Goal: Task Accomplishment & Management: Manage account settings

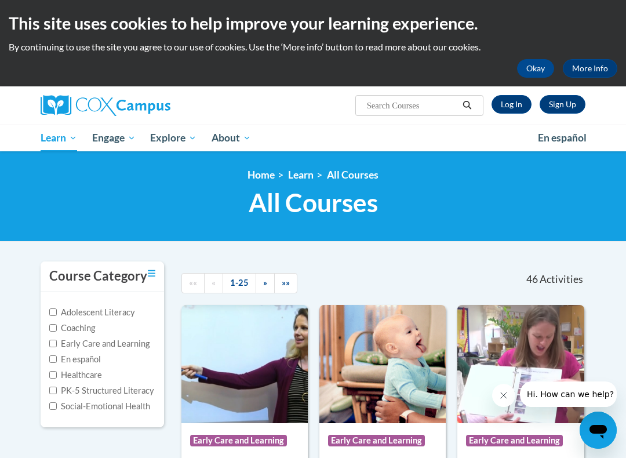
click at [507, 102] on link "Log In" at bounding box center [512, 104] width 40 height 19
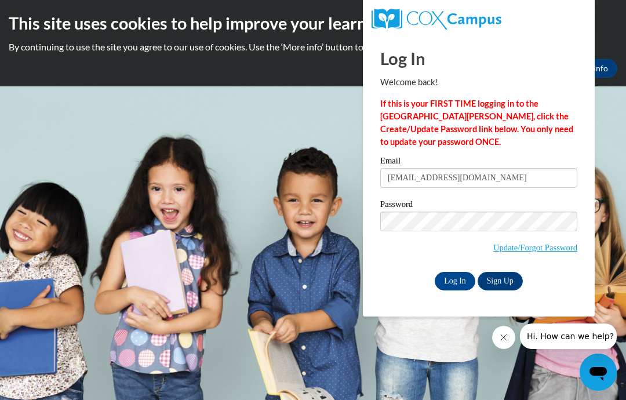
type input "[EMAIL_ADDRESS][DOMAIN_NAME]"
click at [445, 278] on input "Log In" at bounding box center [455, 281] width 41 height 19
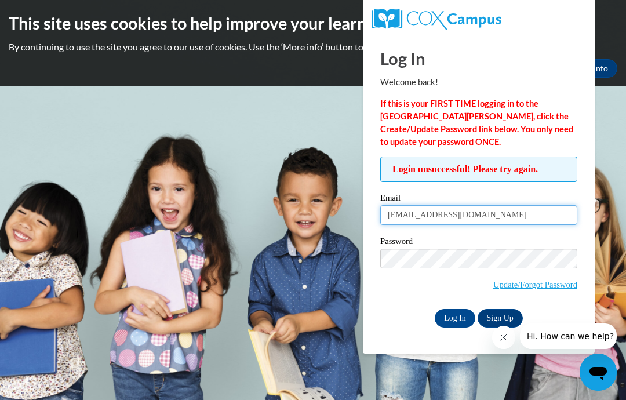
click at [478, 212] on input "Gwhitfel01@gmail.com" at bounding box center [478, 215] width 197 height 20
type input "[EMAIL_ADDRESS][DOMAIN_NAME]"
click at [447, 317] on input "Log In" at bounding box center [455, 318] width 41 height 19
click at [453, 319] on input "Log In" at bounding box center [455, 318] width 41 height 19
click at [454, 319] on input "Log In" at bounding box center [455, 318] width 41 height 19
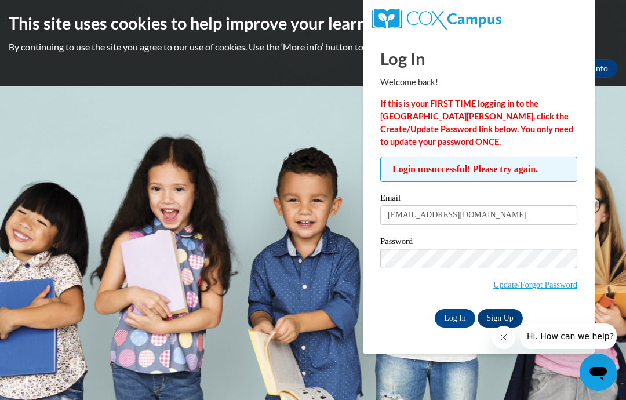
click at [464, 316] on input "Log In" at bounding box center [455, 318] width 41 height 19
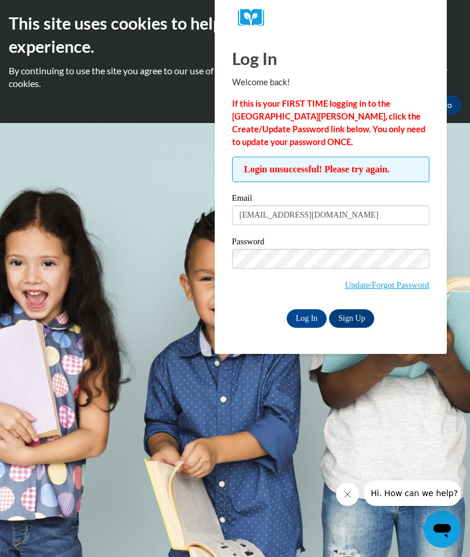
click at [175, 167] on body "This site uses cookies to help improve your learning experience. By continuing …" at bounding box center [235, 278] width 470 height 557
click at [336, 175] on span "Login unsuccessful! Please try again." at bounding box center [330, 170] width 197 height 26
click at [195, 140] on body "This site uses cookies to help improve your learning experience. By continuing …" at bounding box center [235, 278] width 470 height 557
click at [367, 288] on link "Update/Forgot Password" at bounding box center [386, 284] width 84 height 9
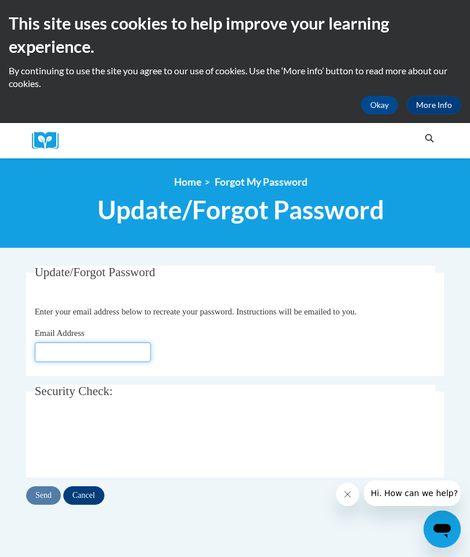
click at [51, 344] on input "Email Address" at bounding box center [93, 352] width 116 height 20
click at [6, 437] on body "This site uses cookies to help improve your learning experience. By continuing …" at bounding box center [235, 498] width 470 height 997
click at [57, 348] on input "Gw" at bounding box center [93, 352] width 116 height 20
type input "[EMAIL_ADDRESS][DOMAIN_NAME]"
click button "Refresh captcha" at bounding box center [0, 0] width 0 height 0
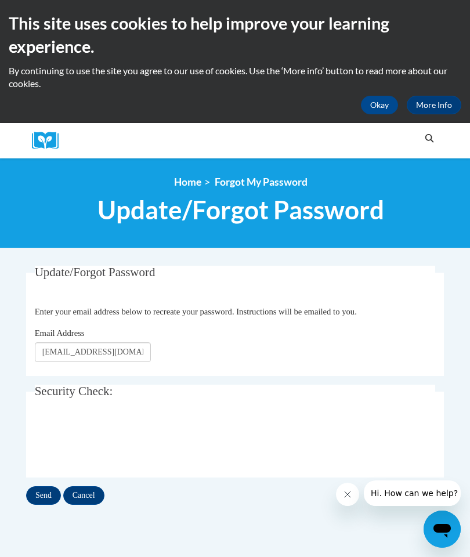
click at [36, 491] on input "Send" at bounding box center [43, 495] width 35 height 19
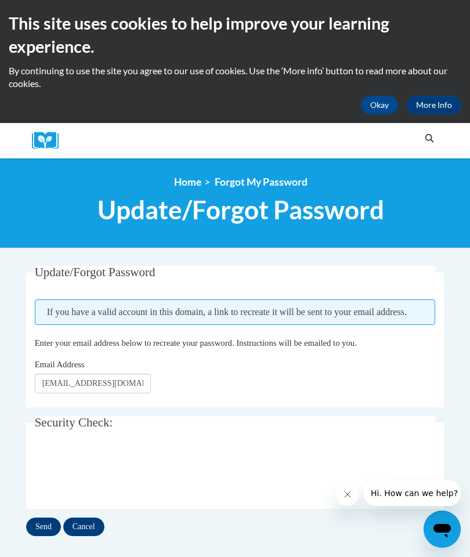
click at [39, 525] on input "Send" at bounding box center [43, 526] width 35 height 19
click at [38, 525] on input "Send" at bounding box center [43, 526] width 35 height 19
click at [446, 533] on icon "Open messaging window" at bounding box center [441, 528] width 21 height 21
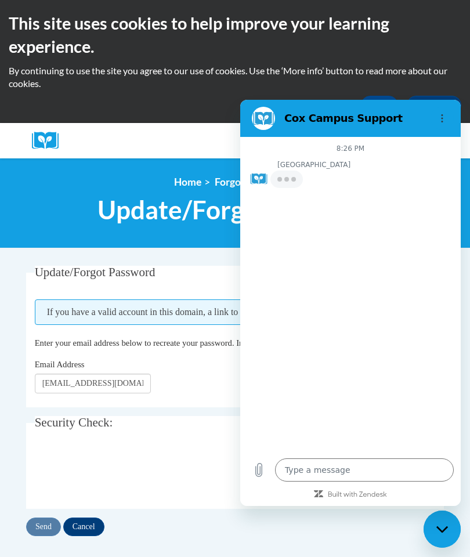
click at [301, 465] on textarea at bounding box center [364, 469] width 179 height 23
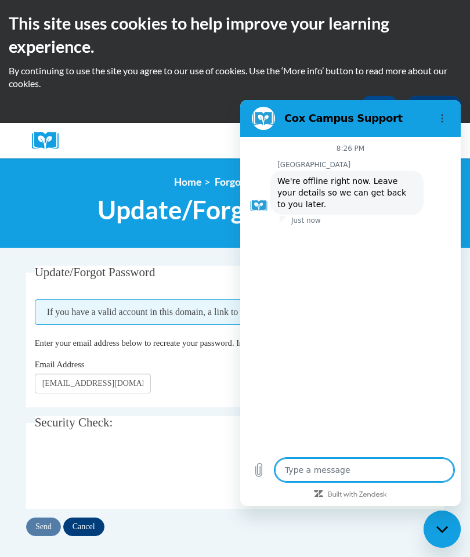
type textarea "x"
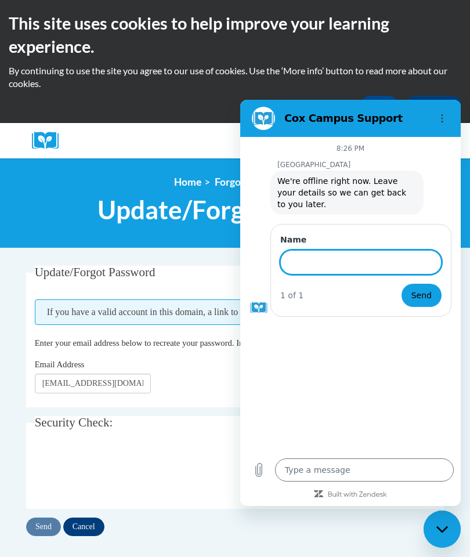
type input "I"
type input "Gwendolyn"
click at [293, 467] on textarea at bounding box center [364, 469] width 179 height 23
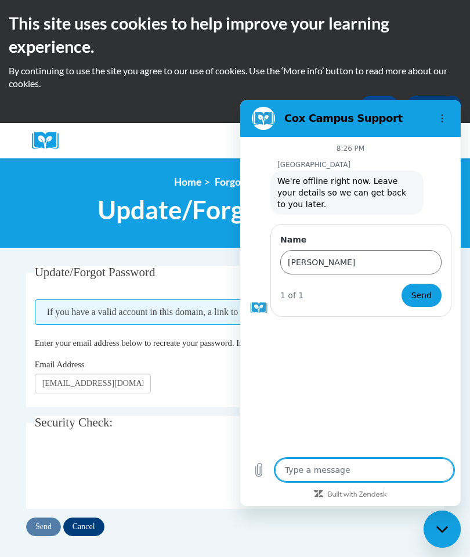
type textarea "C"
type textarea "x"
type textarea "Ca"
type textarea "x"
type textarea "Can"
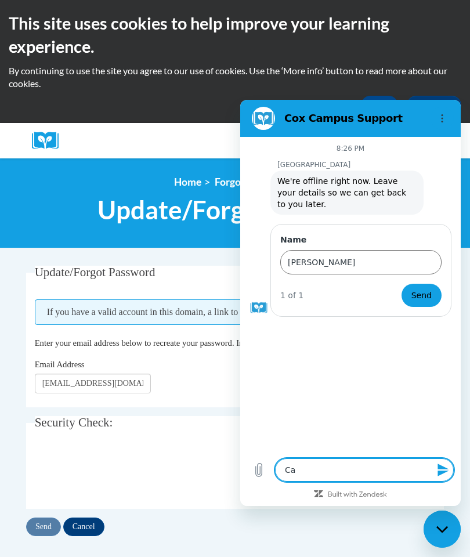
type textarea "x"
type textarea "Cant"
type textarea "x"
type textarea "Can’t"
type textarea "x"
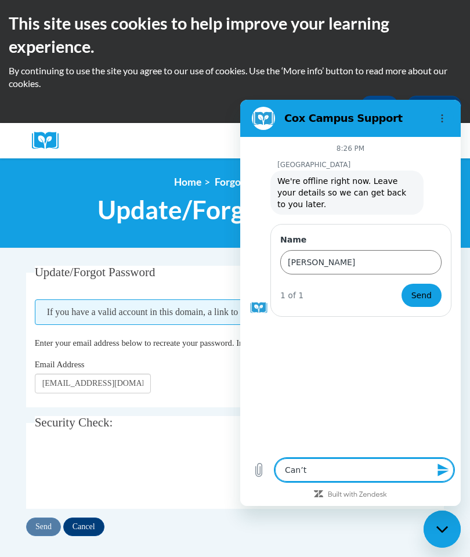
click at [342, 466] on textarea "Cant" at bounding box center [364, 469] width 179 height 23
type textarea "Can’tg"
type textarea "x"
type textarea "Can’tge"
type textarea "x"
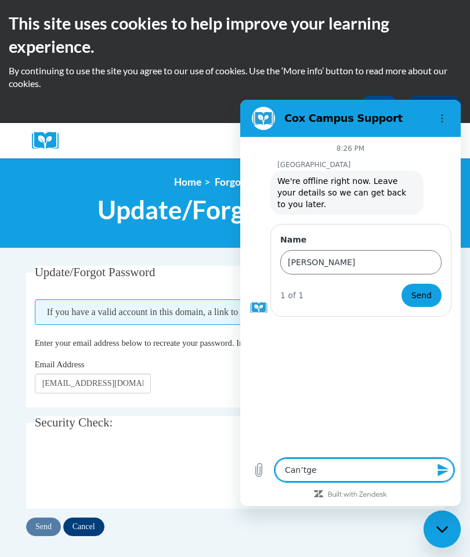
type textarea "Can’tget"
type textarea "x"
type textarea "Can’tgetn"
type textarea "x"
type textarea "Can’tgetne"
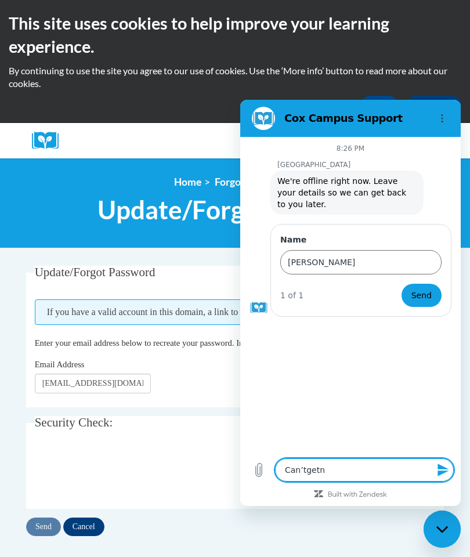
type textarea "x"
type textarea "Can’tgetnew"
type textarea "x"
type textarea "Can’t get new"
type textarea "x"
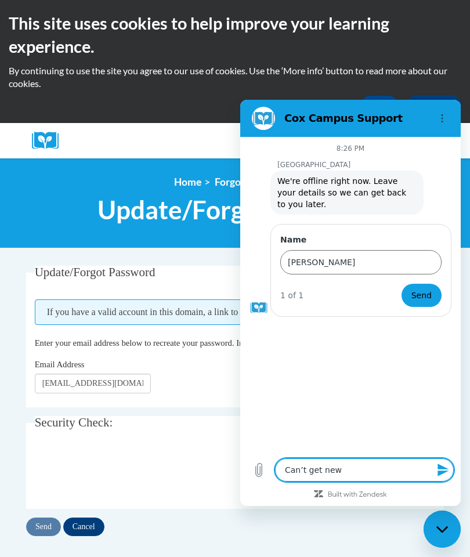
click at [369, 458] on textarea "Can’tgetnew" at bounding box center [364, 469] width 179 height 23
type textarea "PCan’t get new"
type textarea "x"
type textarea "PaCan’t get new"
type textarea "x"
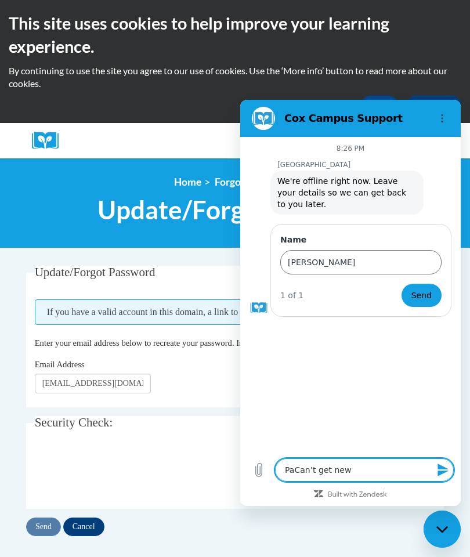
type textarea "PasCan’t get new"
type textarea "x"
type textarea "PassCan’t get new"
type textarea "x"
type textarea "PasswCan’t get new"
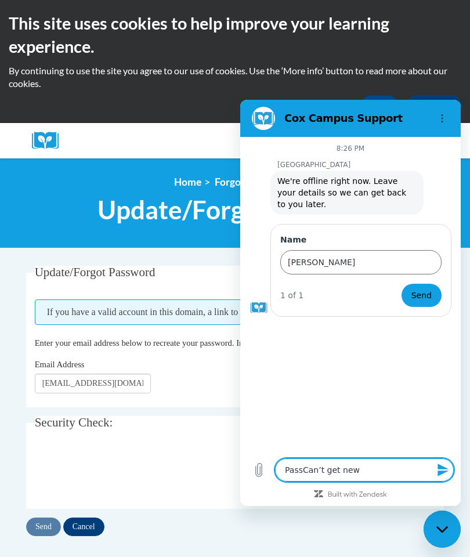
type textarea "x"
type textarea "PasswoCan’t get new"
type textarea "x"
type textarea "PassworCan’t get new"
type textarea "x"
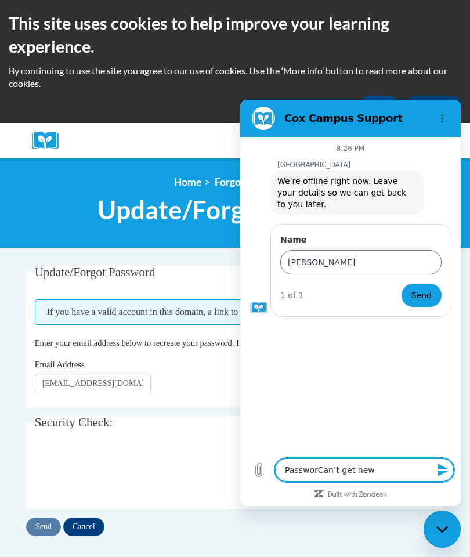
type textarea "PasswordCan’t get new"
type textarea "x"
click at [404, 460] on textarea "PasswordCan’t get new" at bounding box center [364, 469] width 179 height 23
type textarea "PasswordCan’t get new"
click at [444, 465] on icon "Send message" at bounding box center [443, 470] width 14 height 14
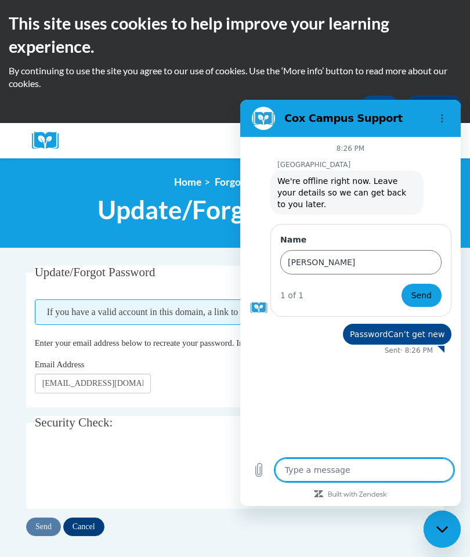
click at [208, 370] on div "Email Address Gwwhitfield01@gmail.com" at bounding box center [235, 375] width 401 height 35
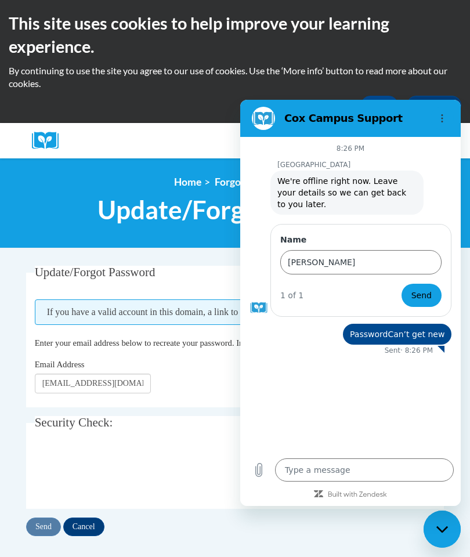
click at [197, 420] on legend "Security Check:" at bounding box center [235, 422] width 401 height 13
click at [195, 408] on div "Update/Forgot Password Please enter your email address If you have a valid acco…" at bounding box center [234, 401] width 417 height 270
click at [278, 110] on div "Cox Campus Support" at bounding box center [336, 118] width 179 height 23
click at [451, 527] on div "Close messaging window" at bounding box center [441, 528] width 35 height 35
type textarea "x"
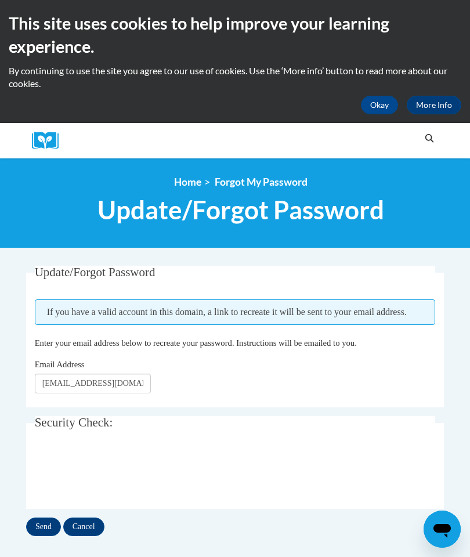
click at [39, 524] on input "Send" at bounding box center [43, 526] width 35 height 19
click at [41, 524] on input "Send" at bounding box center [43, 526] width 35 height 19
click at [39, 522] on input "Send" at bounding box center [43, 526] width 35 height 19
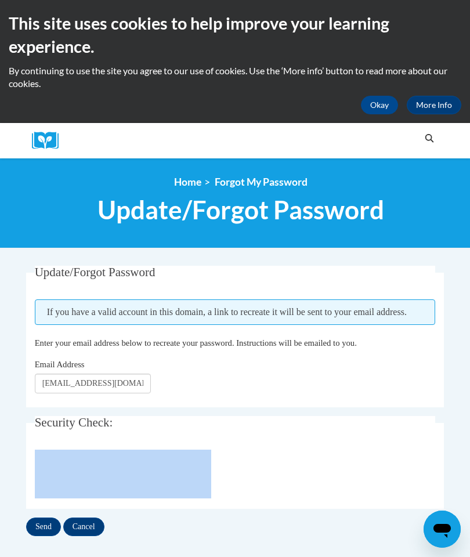
click at [379, 105] on button "Okay" at bounding box center [379, 105] width 37 height 19
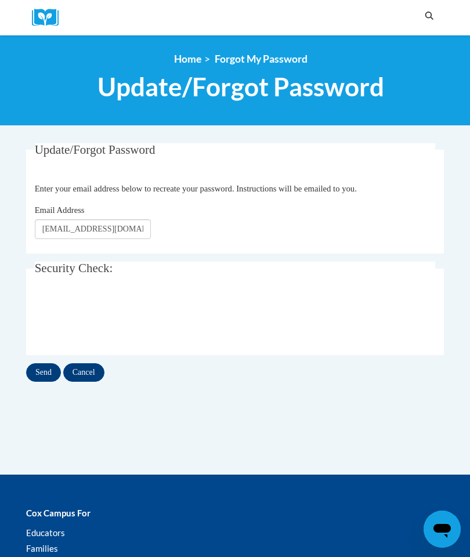
click at [35, 368] on input "Send" at bounding box center [43, 372] width 35 height 19
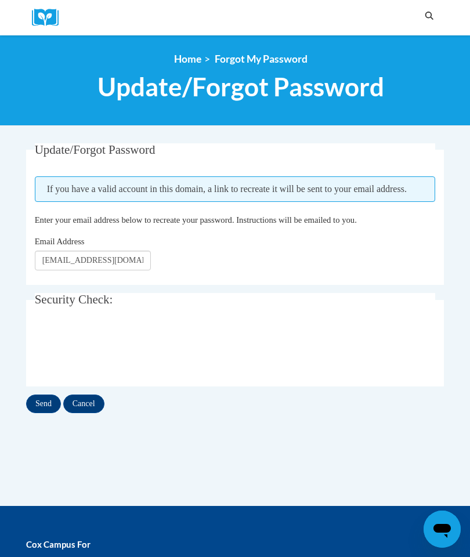
click at [39, 403] on input "Send" at bounding box center [43, 403] width 35 height 19
click at [39, 407] on input "Send" at bounding box center [43, 403] width 35 height 19
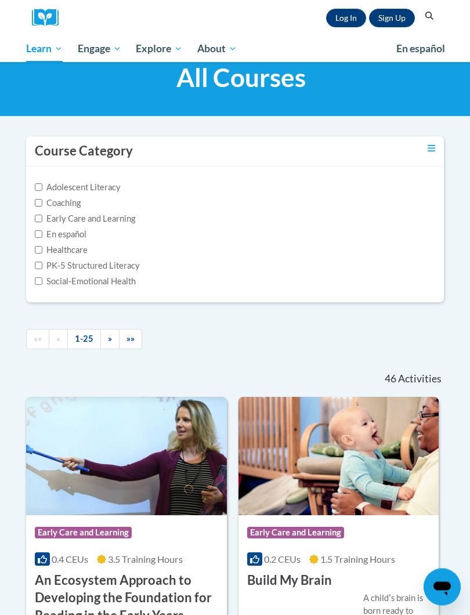
scroll to position [31, 0]
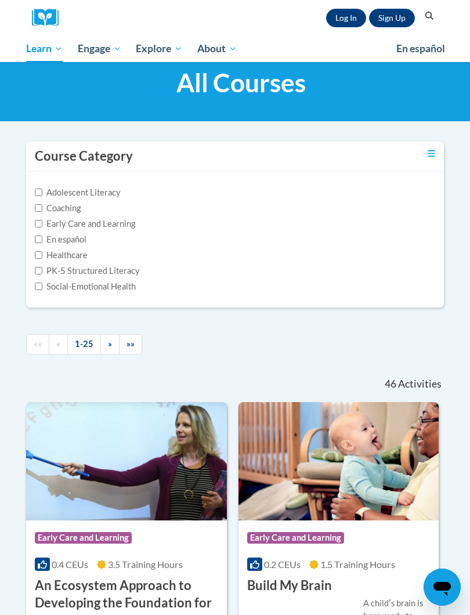
click at [330, 17] on link "Log In" at bounding box center [346, 18] width 40 height 19
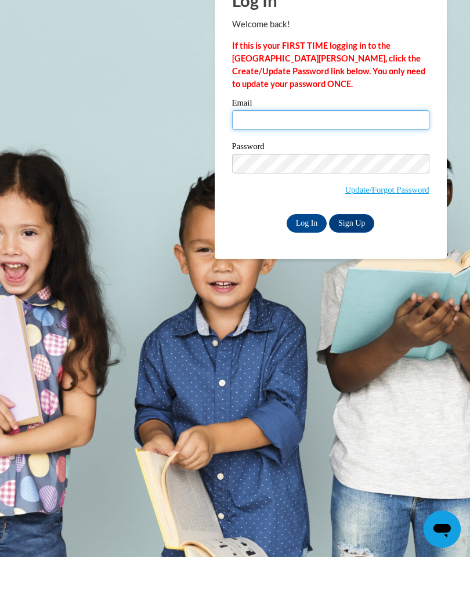
click at [250, 168] on input "Email" at bounding box center [330, 178] width 197 height 20
